Goal: Task Accomplishment & Management: Manage account settings

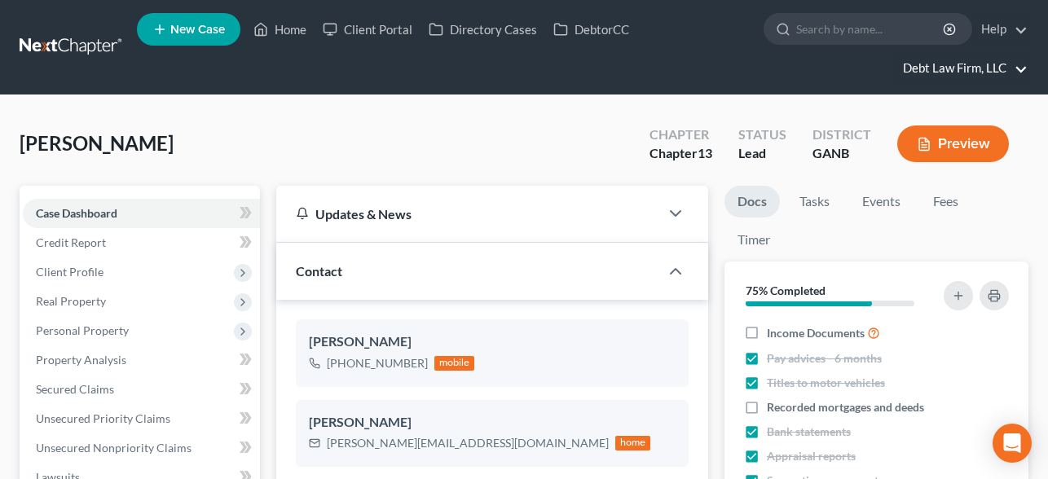
click at [975, 65] on link "Debt Law Firm, LLC" at bounding box center [961, 68] width 133 height 29
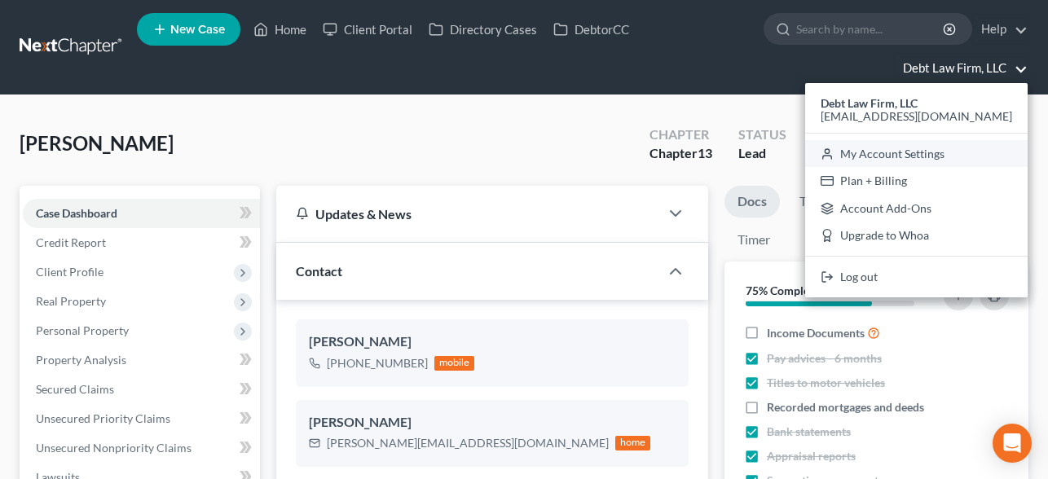
click at [952, 146] on link "My Account Settings" at bounding box center [916, 154] width 223 height 28
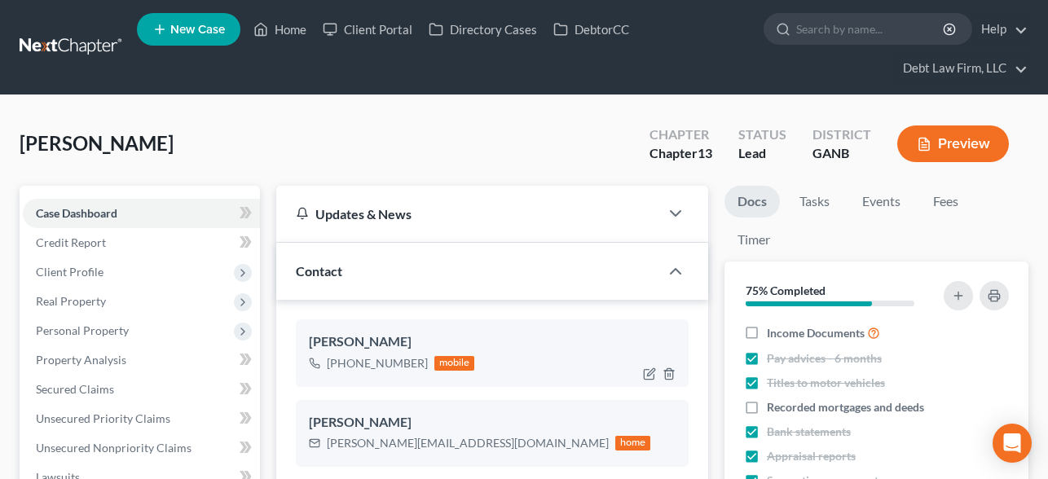
select select "24"
select select "36"
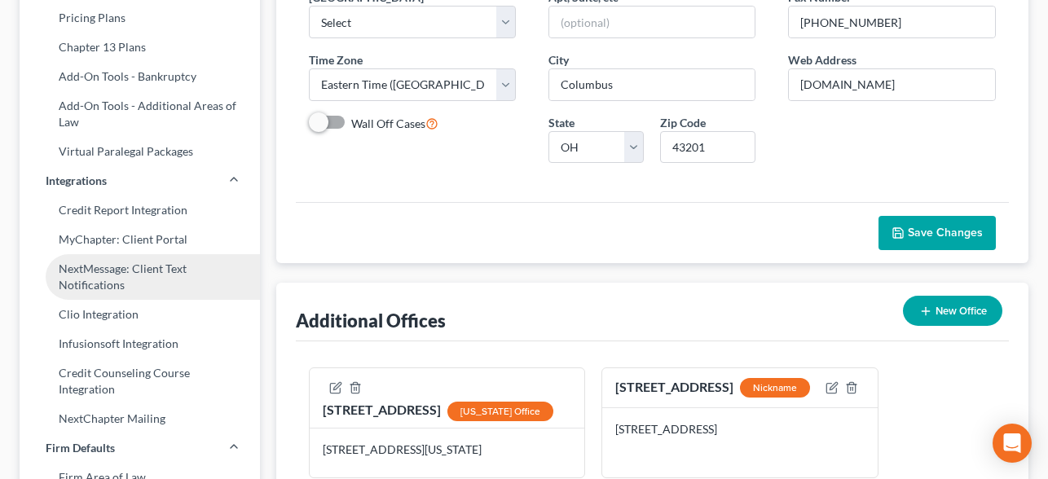
scroll to position [302, 0]
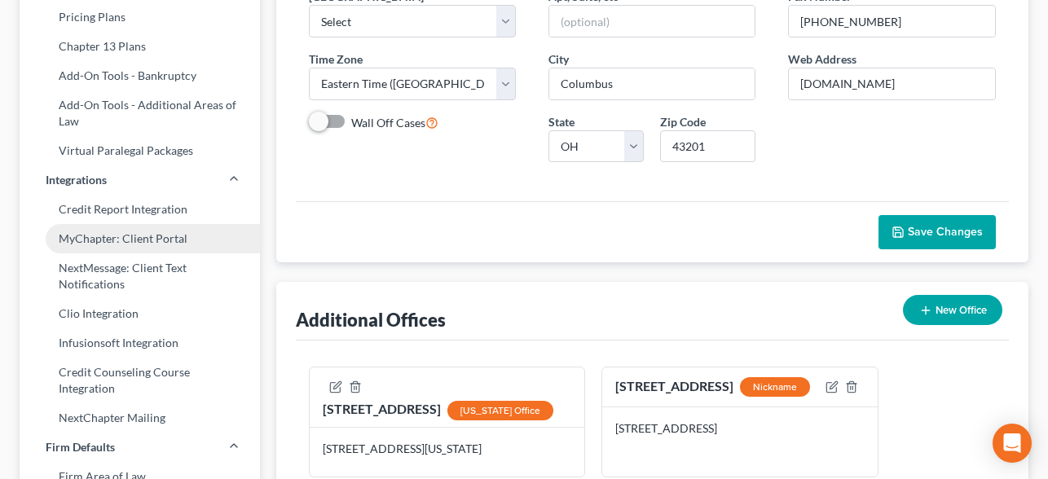
click at [170, 250] on link "MyChapter: Client Portal" at bounding box center [140, 238] width 240 height 29
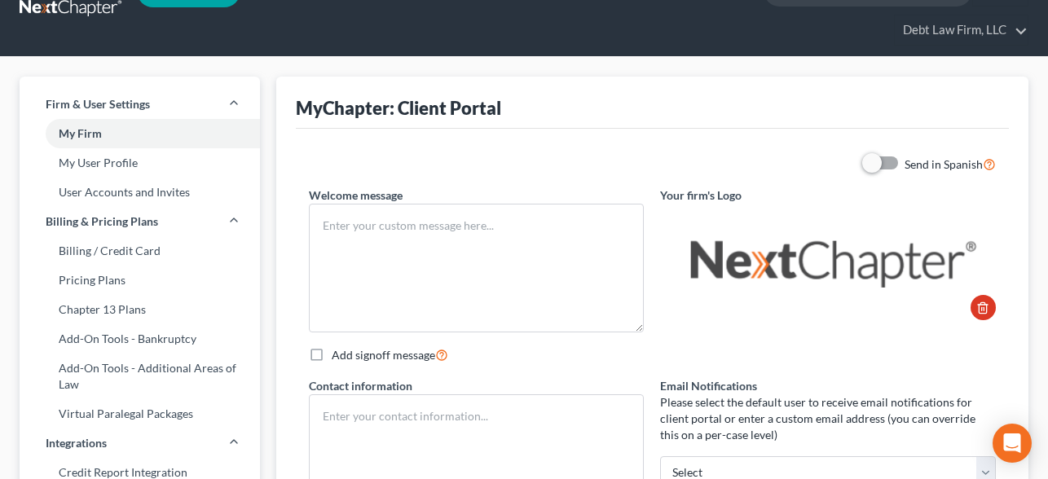
type textarea "Test"
type textarea "Debt Law Firm, LLC [STREET_ADDRESS] [PHONE_NUMBER]"
type input "[PERSON_NAME][EMAIL_ADDRESS][PERSON_NAME][DOMAIN_NAME]"
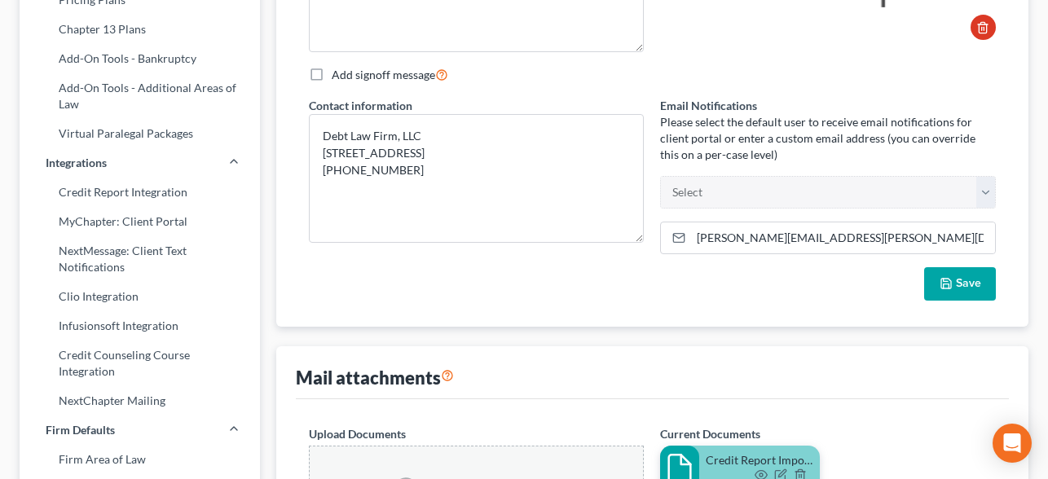
scroll to position [308, 0]
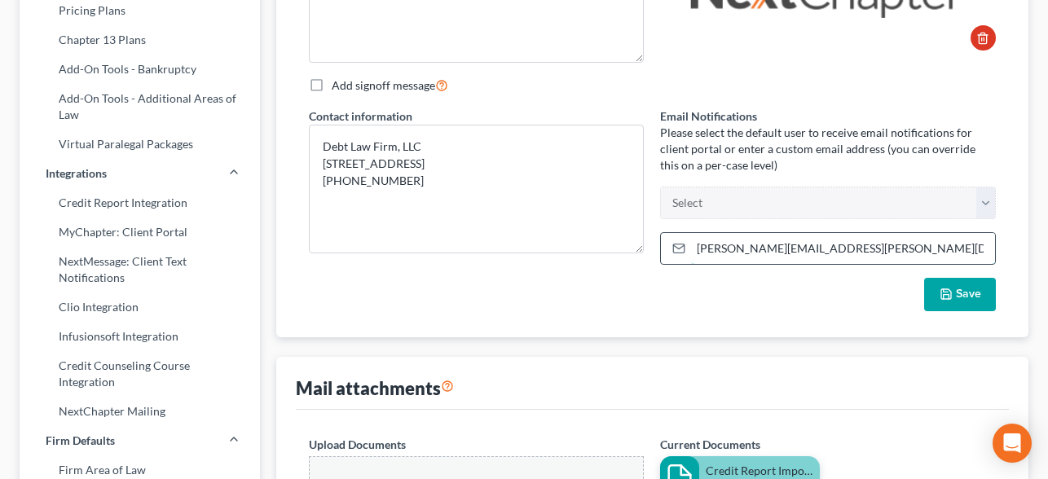
click at [751, 253] on input "[PERSON_NAME][EMAIL_ADDRESS][PERSON_NAME][DOMAIN_NAME]" at bounding box center [843, 248] width 304 height 31
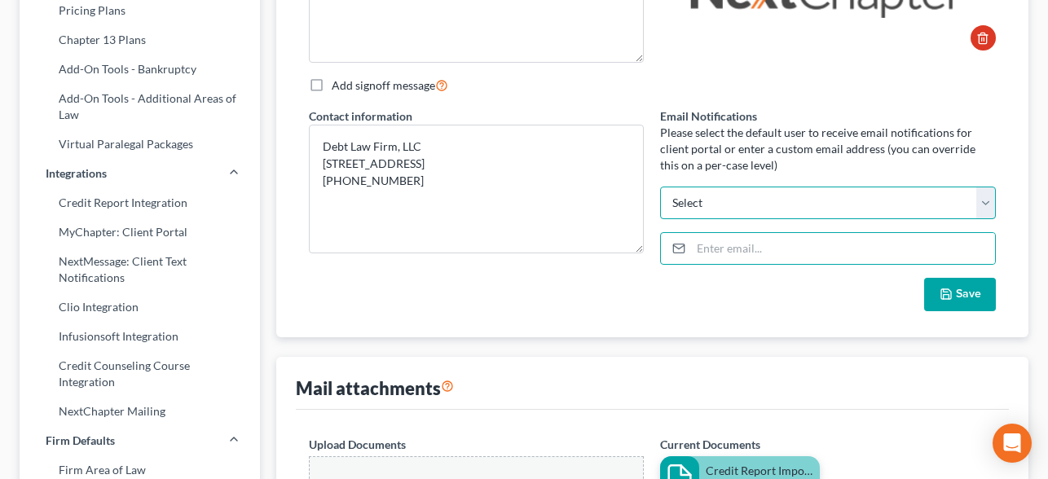
click at [787, 203] on select "[EMAIL_ADDRESS][DOMAIN_NAME] [EMAIL_ADDRESS][DOMAIN_NAME] [EMAIL_ADDRESS][DOMAI…" at bounding box center [828, 203] width 336 height 33
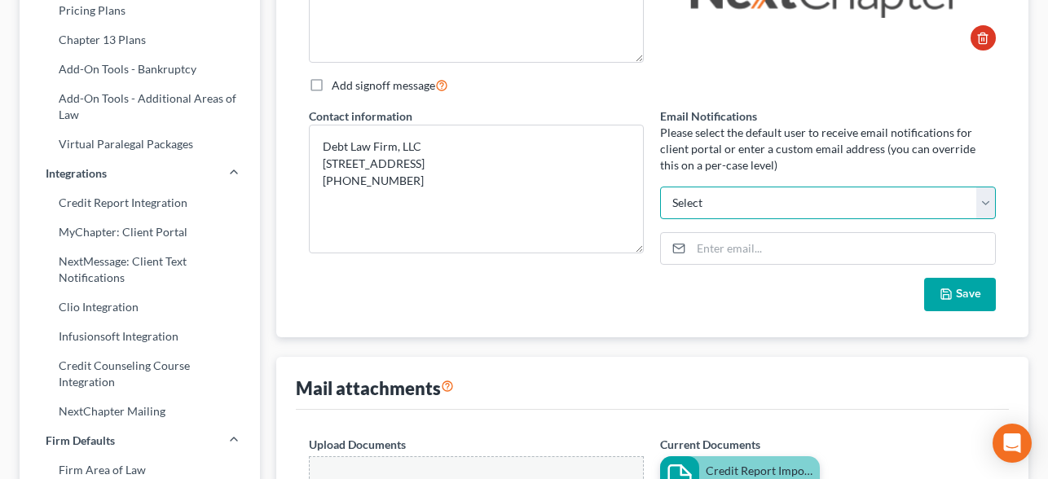
select select
click at [660, 187] on select "[EMAIL_ADDRESS][DOMAIN_NAME] [EMAIL_ADDRESS][DOMAIN_NAME] [EMAIL_ADDRESS][DOMAI…" at bounding box center [828, 203] width 336 height 33
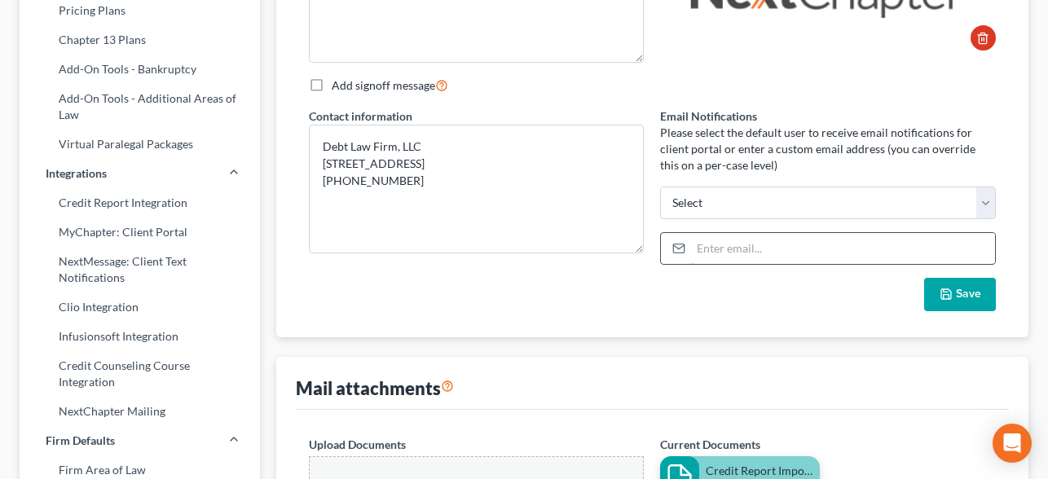
click at [734, 248] on input "email" at bounding box center [843, 248] width 304 height 31
paste input "[PERSON_NAME][EMAIL_ADDRESS][PERSON_NAME][DOMAIN_NAME]"
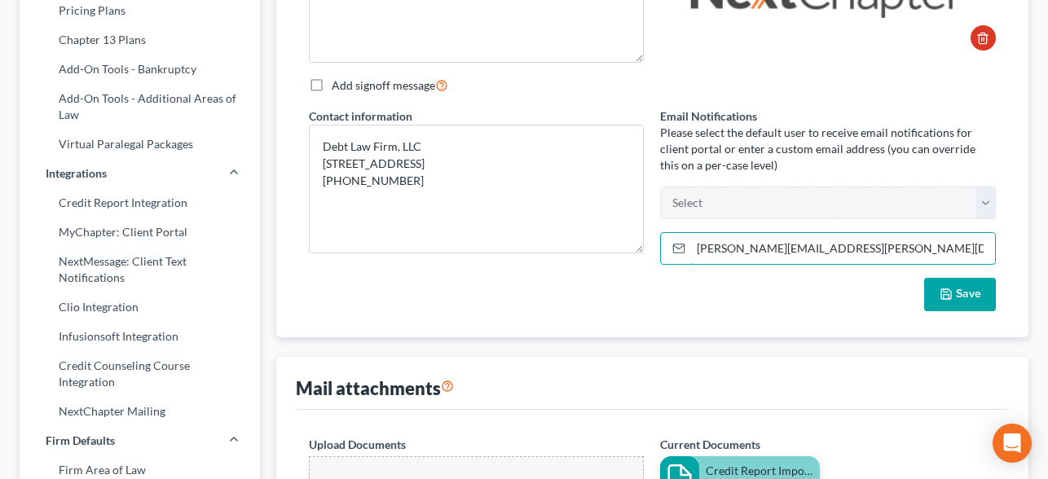
type input "[PERSON_NAME][EMAIL_ADDRESS][PERSON_NAME][DOMAIN_NAME]"
click at [942, 302] on button "Save" at bounding box center [960, 295] width 72 height 34
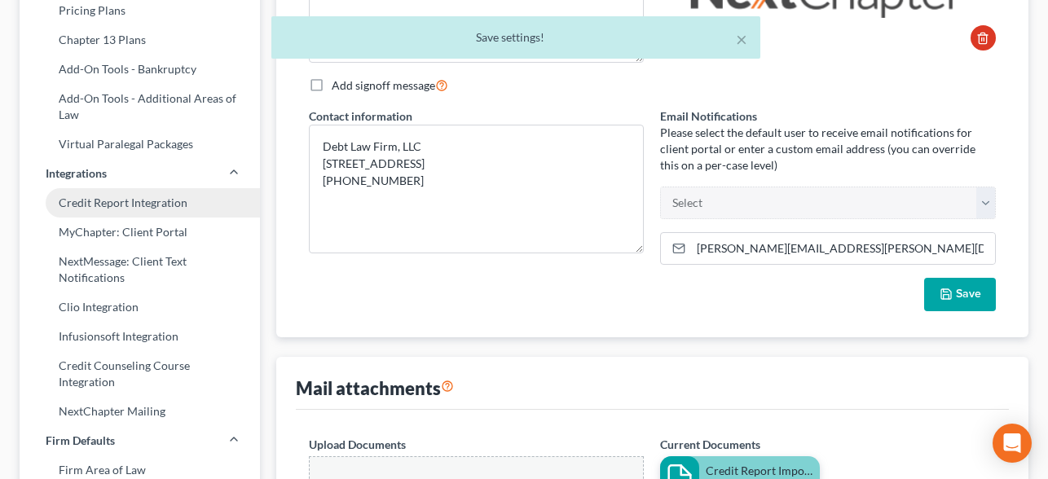
scroll to position [0, 0]
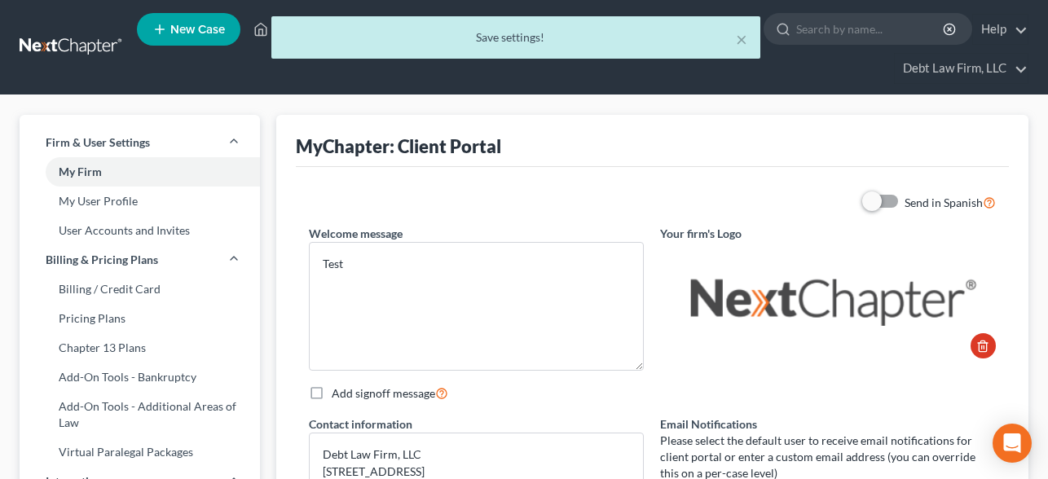
click at [54, 41] on div "× Save settings!" at bounding box center [516, 41] width 1048 height 51
click at [739, 39] on button "×" at bounding box center [741, 39] width 11 height 20
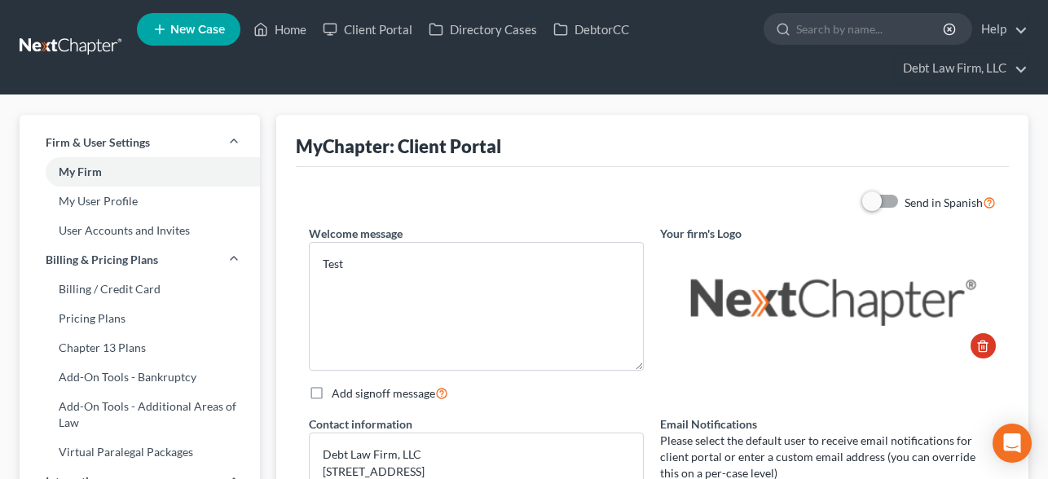
click at [212, 24] on span "New Case" at bounding box center [197, 30] width 55 height 12
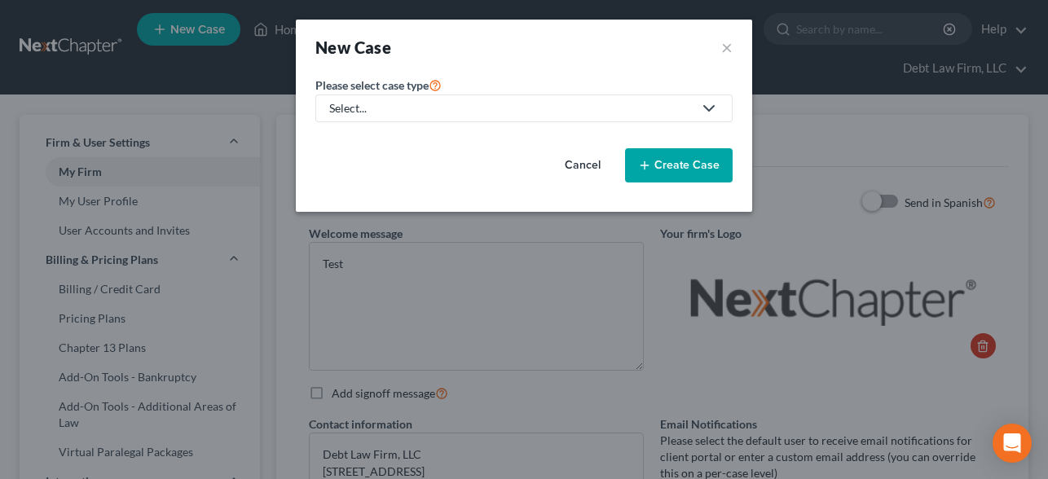
click at [402, 116] on div "Select..." at bounding box center [511, 108] width 364 height 16
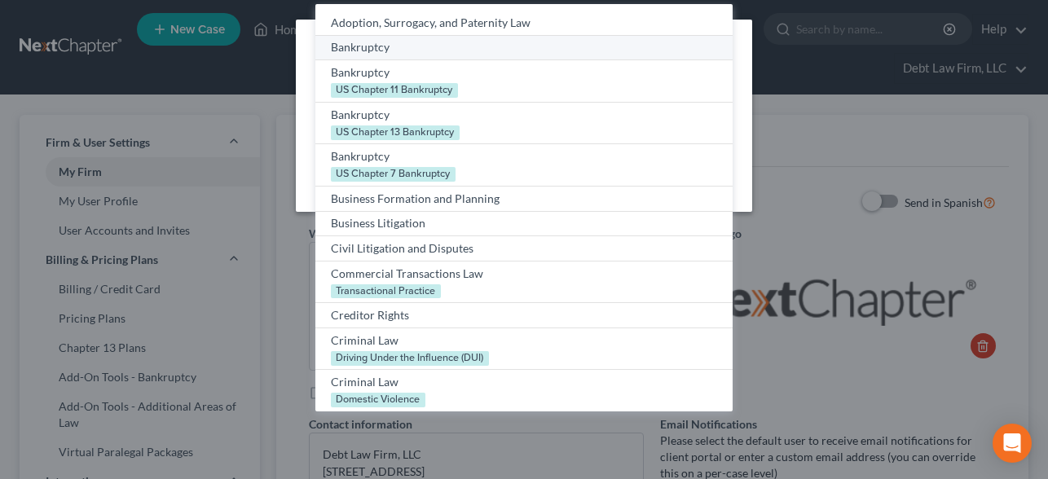
click at [386, 51] on div "Bankruptcy" at bounding box center [524, 47] width 386 height 16
select select "61"
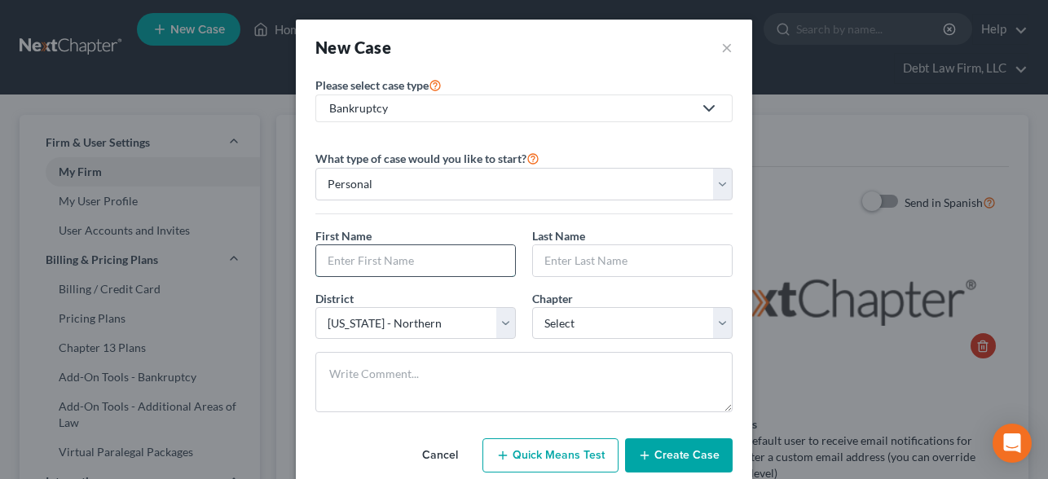
click at [377, 273] on input "text" at bounding box center [415, 260] width 199 height 31
type input "Loud"
type input "n"
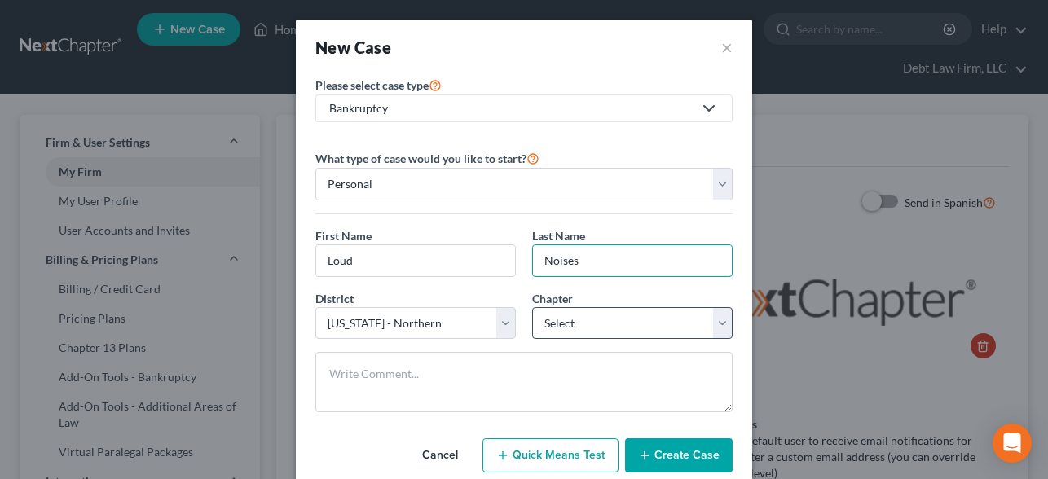
type input "Noises"
click at [547, 317] on select "Select 7 11 12 13" at bounding box center [632, 323] width 200 height 33
select select "0"
click at [532, 307] on select "Select 7 11 12 13" at bounding box center [632, 323] width 200 height 33
click at [658, 452] on button "Create Case" at bounding box center [679, 455] width 108 height 34
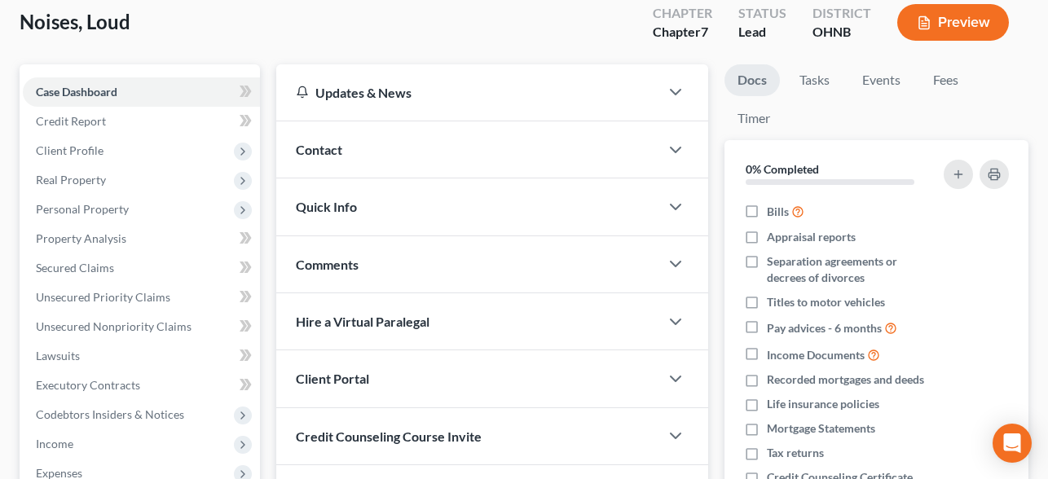
scroll to position [124, 0]
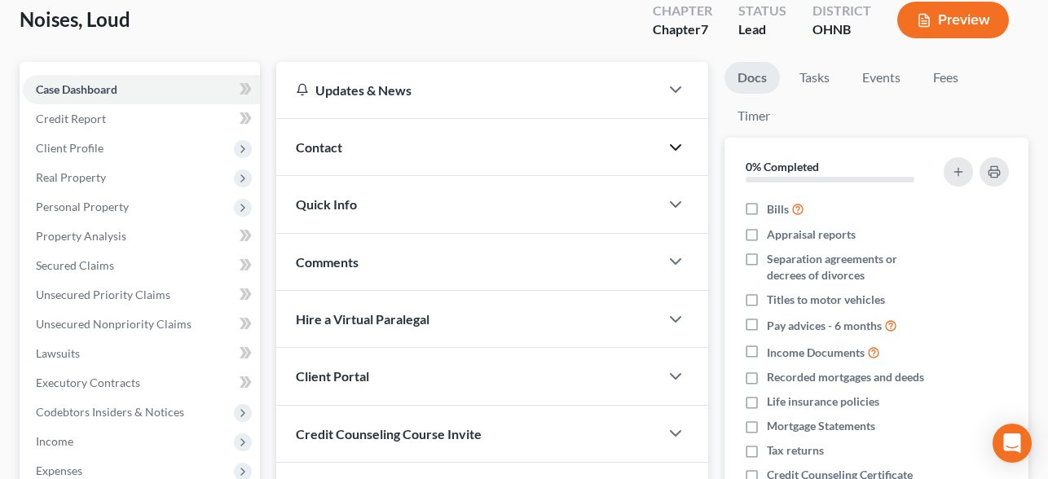
click at [675, 148] on polyline "button" at bounding box center [676, 147] width 10 height 5
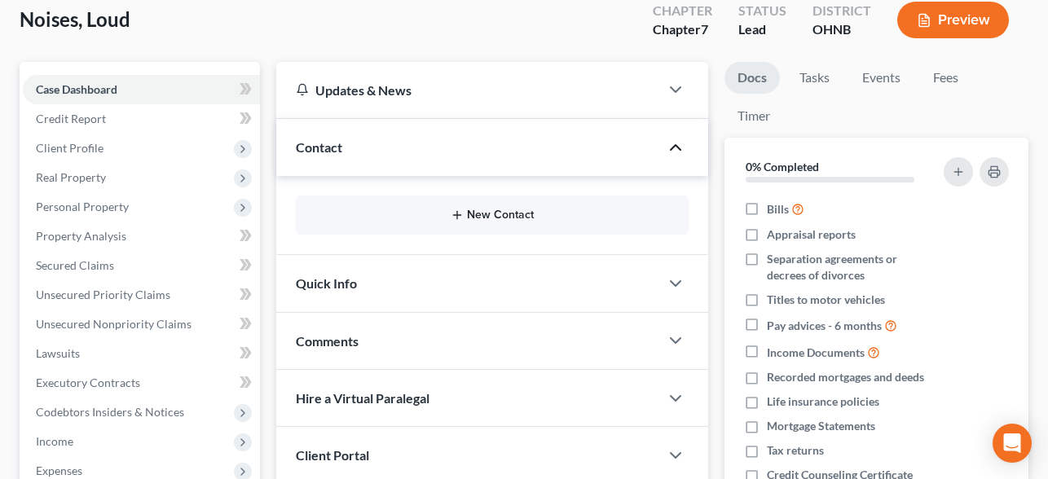
click at [478, 217] on button "New Contact" at bounding box center [492, 215] width 367 height 13
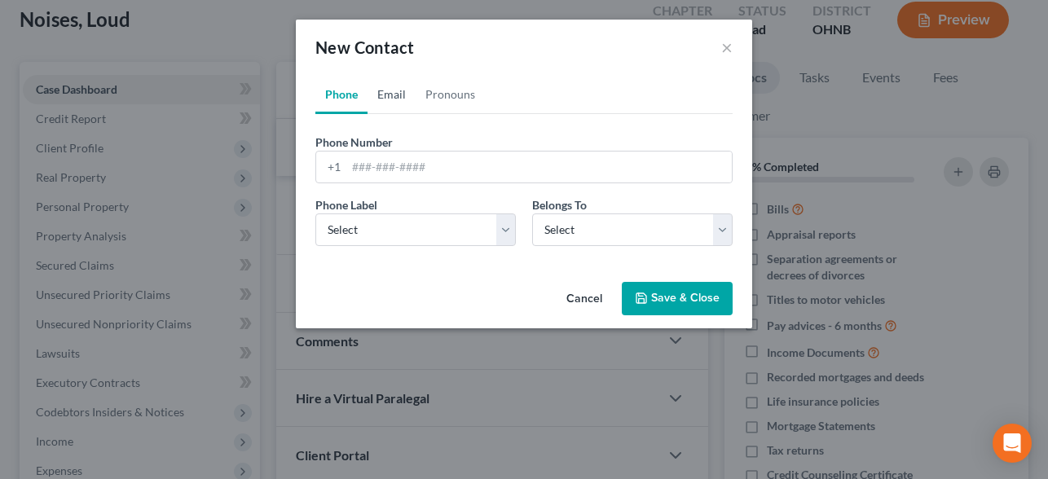
click at [395, 86] on link "Email" at bounding box center [392, 94] width 48 height 39
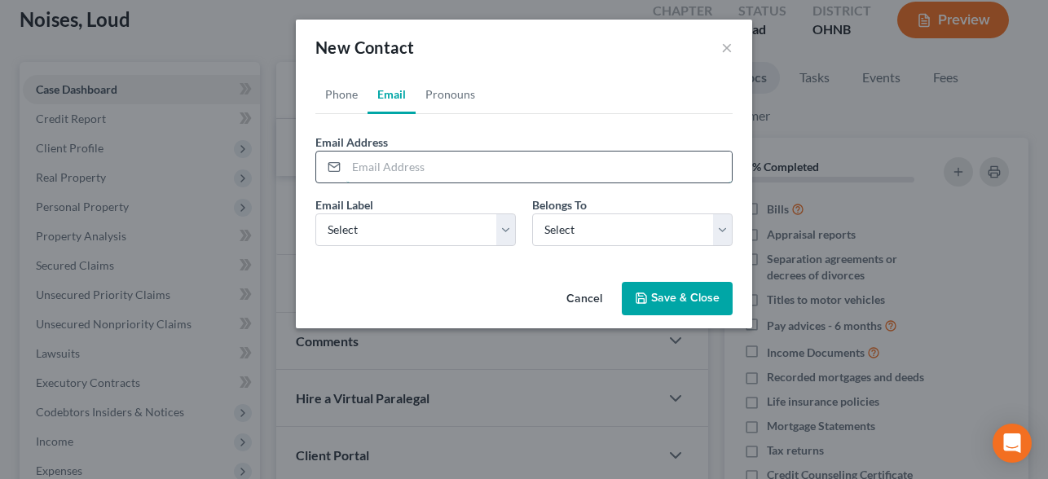
click at [395, 169] on input "email" at bounding box center [539, 167] width 386 height 31
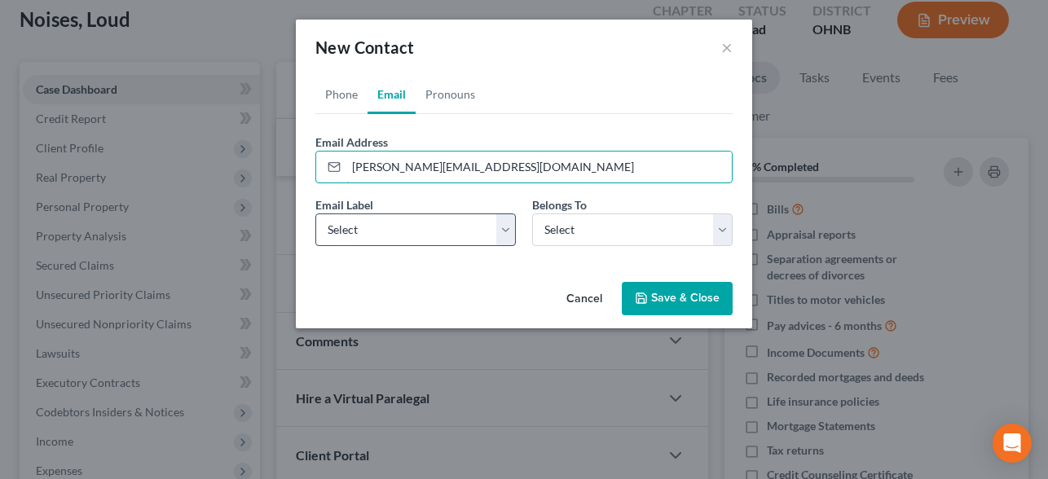
type input "[PERSON_NAME][EMAIL_ADDRESS][DOMAIN_NAME]"
click at [375, 220] on select "Select Home Work Other" at bounding box center [415, 230] width 200 height 33
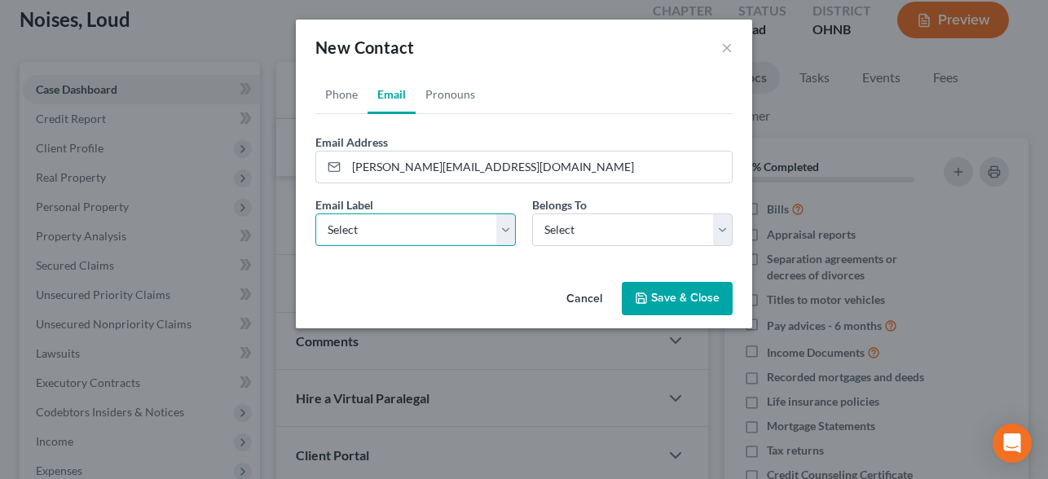
select select "0"
click at [315, 214] on select "Select Home Work Other" at bounding box center [415, 230] width 200 height 33
click at [620, 210] on div "Belongs To * Select Client Other" at bounding box center [632, 221] width 217 height 50
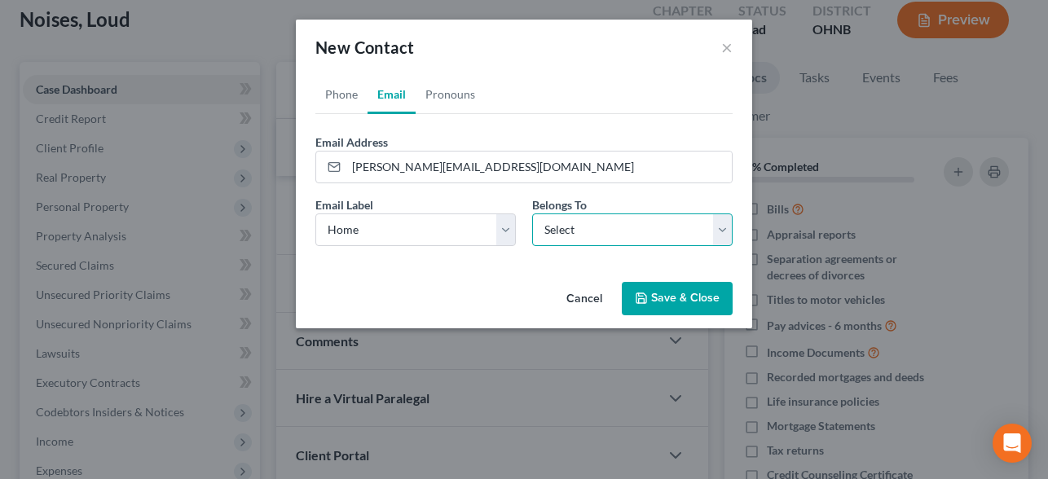
click at [618, 222] on select "Select Client Other" at bounding box center [632, 230] width 200 height 33
select select "0"
click at [532, 214] on select "Select Client Other" at bounding box center [632, 230] width 200 height 33
click at [685, 297] on button "Save & Close" at bounding box center [677, 299] width 111 height 34
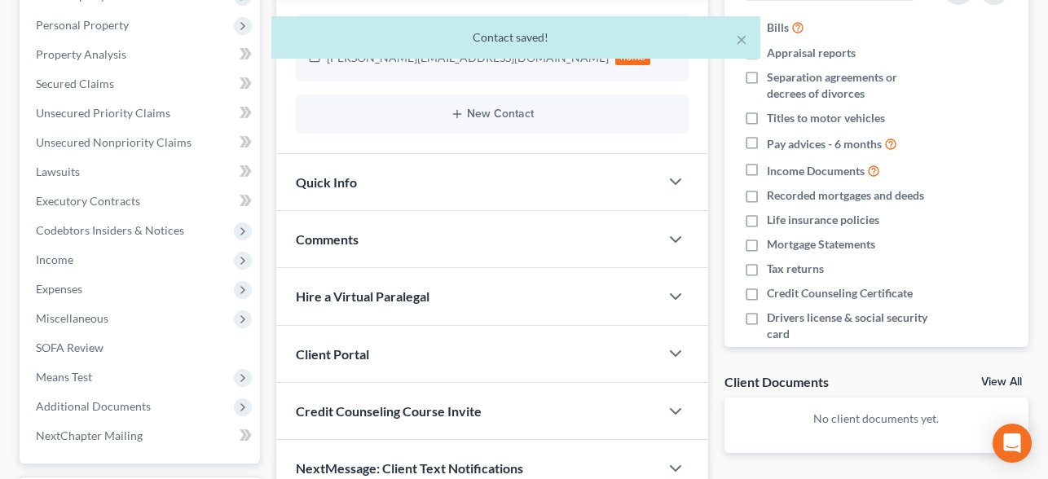
scroll to position [429, 0]
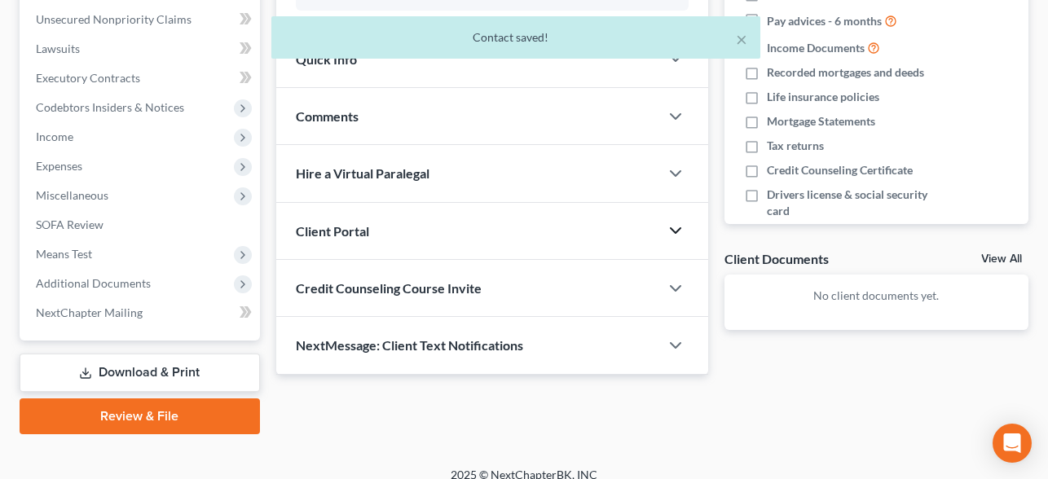
click at [677, 232] on icon "button" at bounding box center [676, 231] width 20 height 20
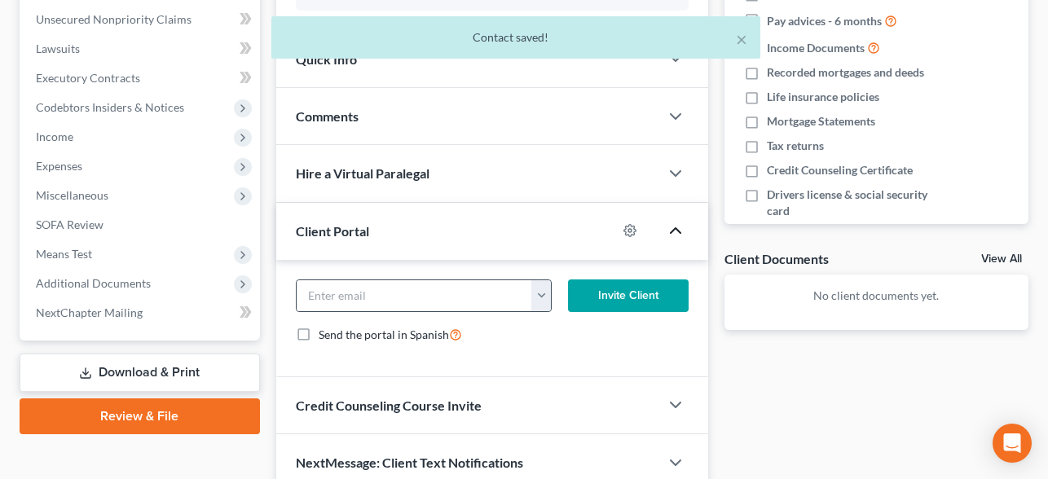
click at [544, 302] on button "button" at bounding box center [541, 295] width 20 height 31
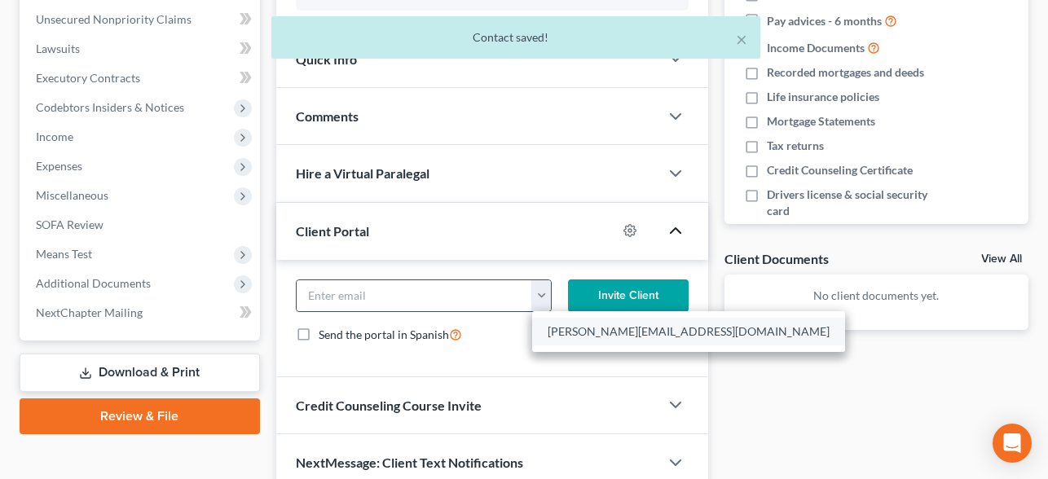
click at [570, 327] on link "[PERSON_NAME][EMAIL_ADDRESS][DOMAIN_NAME]" at bounding box center [688, 332] width 313 height 28
type input "[PERSON_NAME][EMAIL_ADDRESS][DOMAIN_NAME]"
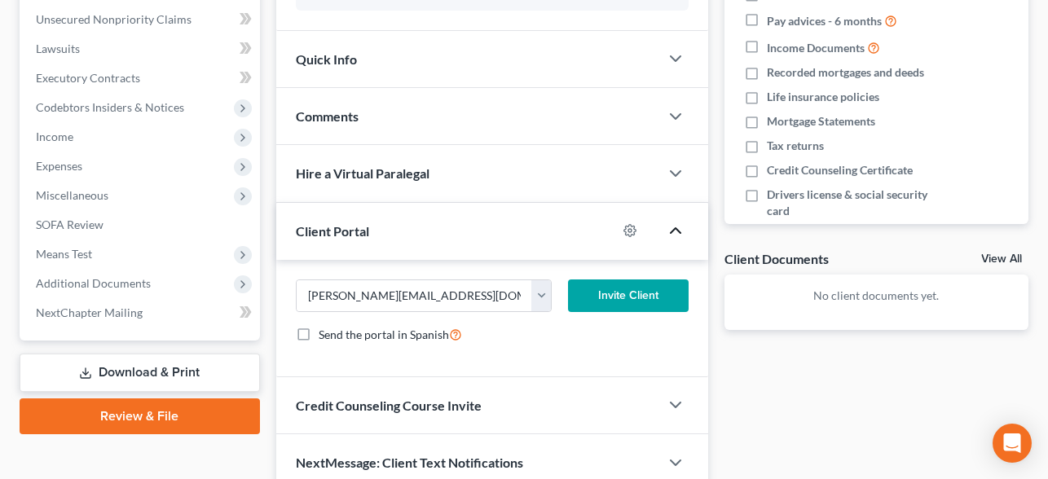
click at [637, 284] on button "Invite Client" at bounding box center [628, 296] width 120 height 33
